Goal: Navigation & Orientation: Go to known website

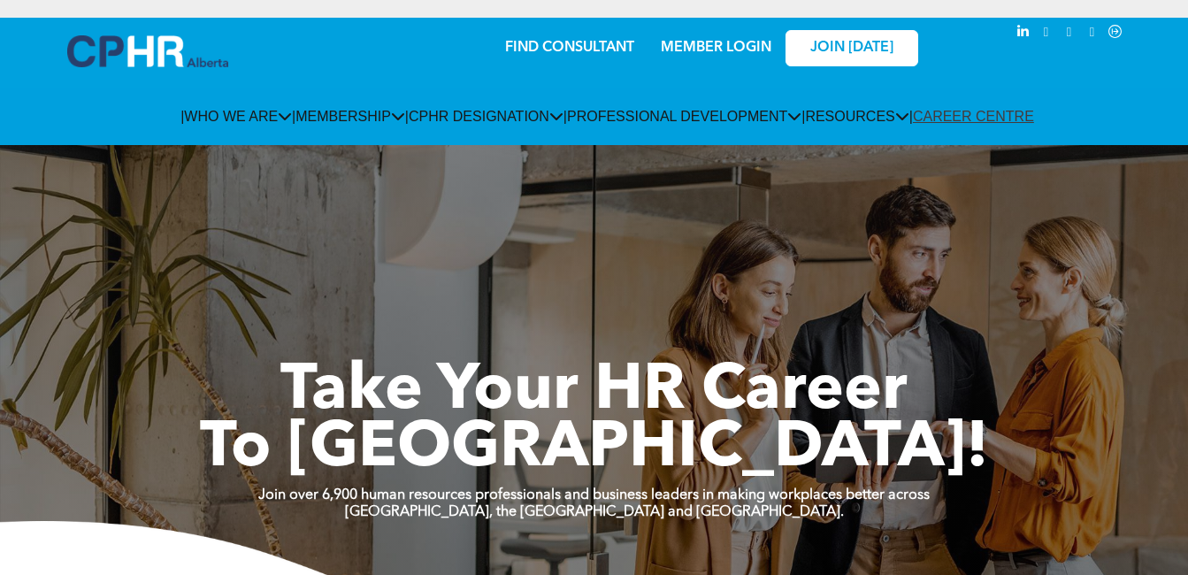
click at [677, 46] on link "MEMBER LOGIN" at bounding box center [716, 48] width 111 height 14
click at [701, 41] on link "MEMBER LOGIN" at bounding box center [716, 48] width 111 height 14
click at [832, 58] on link "JOIN [DATE]" at bounding box center [852, 48] width 133 height 36
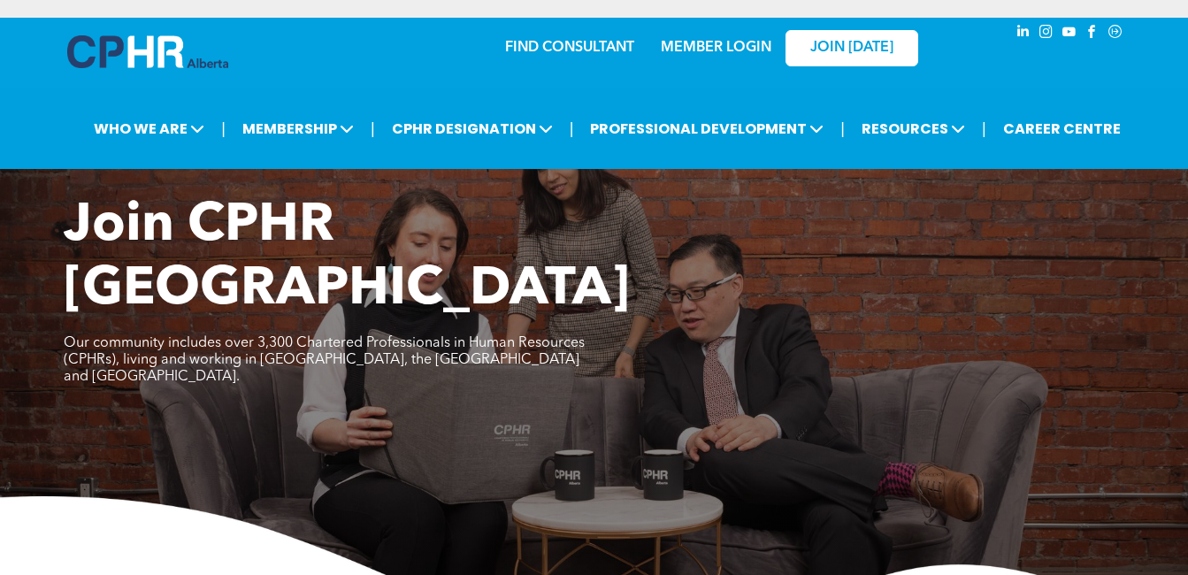
click at [738, 38] on div "MEMBER LOGIN" at bounding box center [715, 43] width 115 height 32
click at [747, 47] on link "MEMBER LOGIN" at bounding box center [716, 48] width 111 height 14
